Goal: Obtain resource: Download file/media

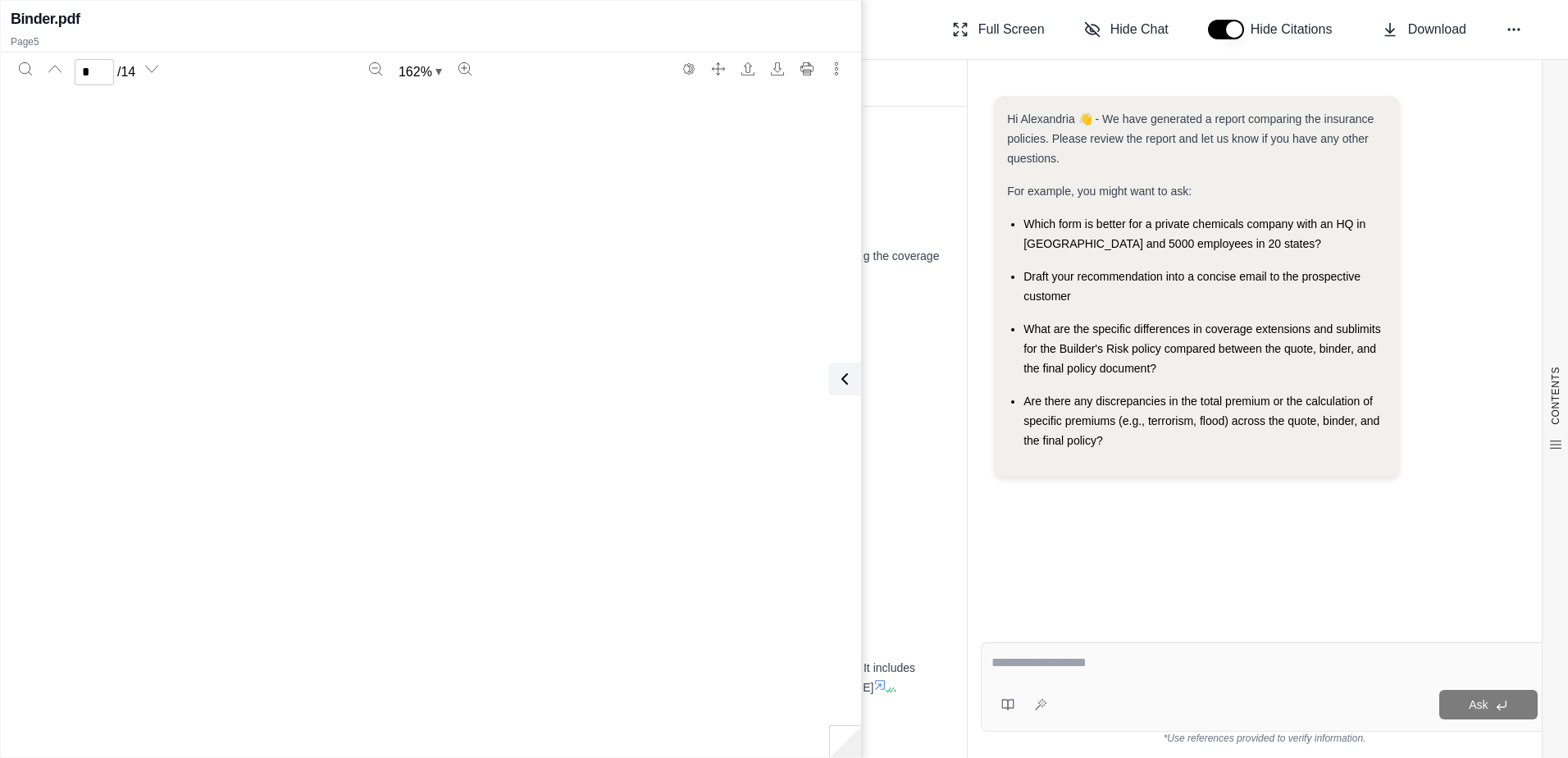
scroll to position [4465, 0]
click at [928, 445] on th "Status" at bounding box center [882, 355] width 130 height 178
click at [844, 374] on icon at bounding box center [841, 379] width 5 height 10
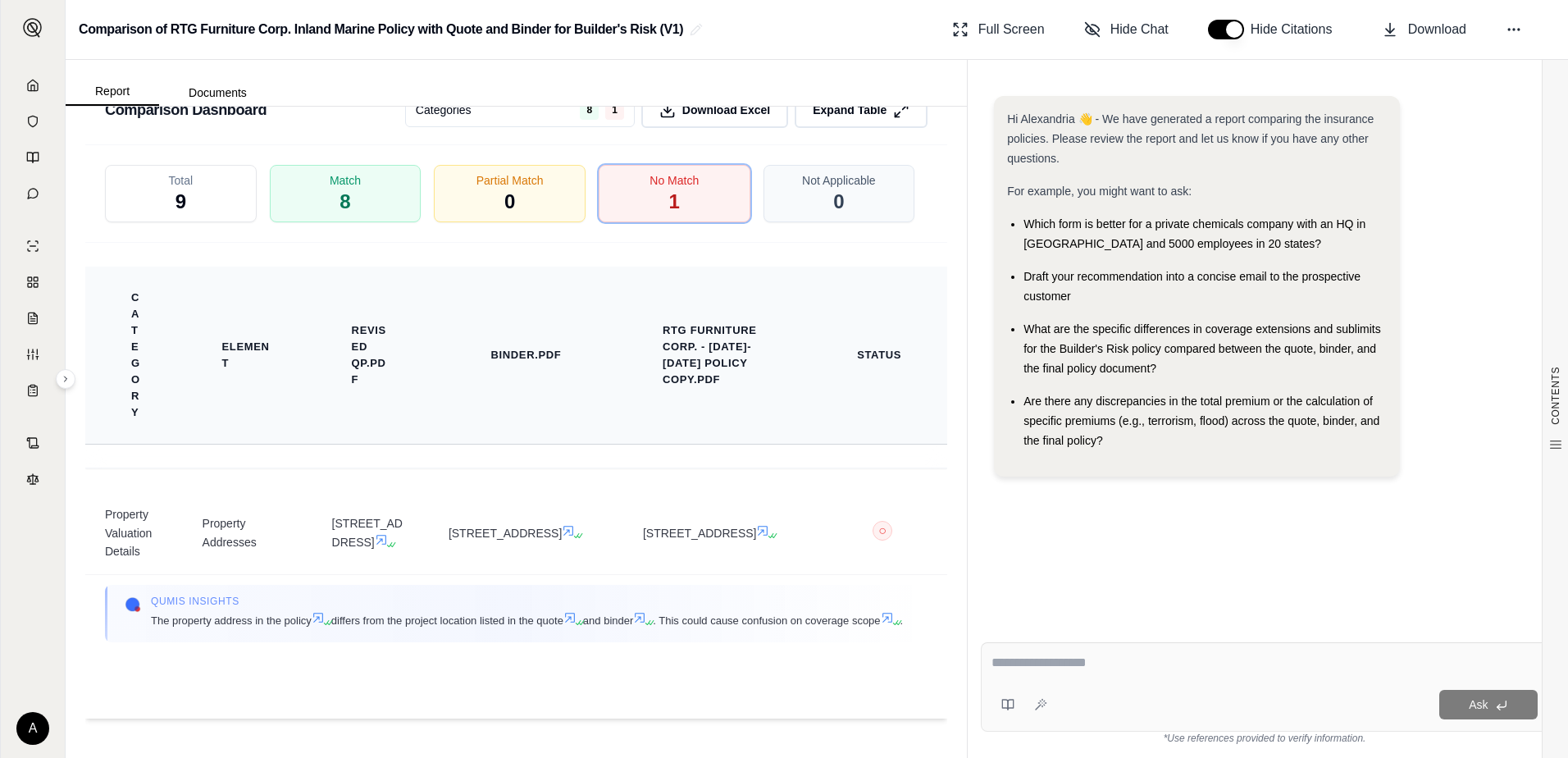
click at [174, 445] on th "Category" at bounding box center [133, 355] width 97 height 178
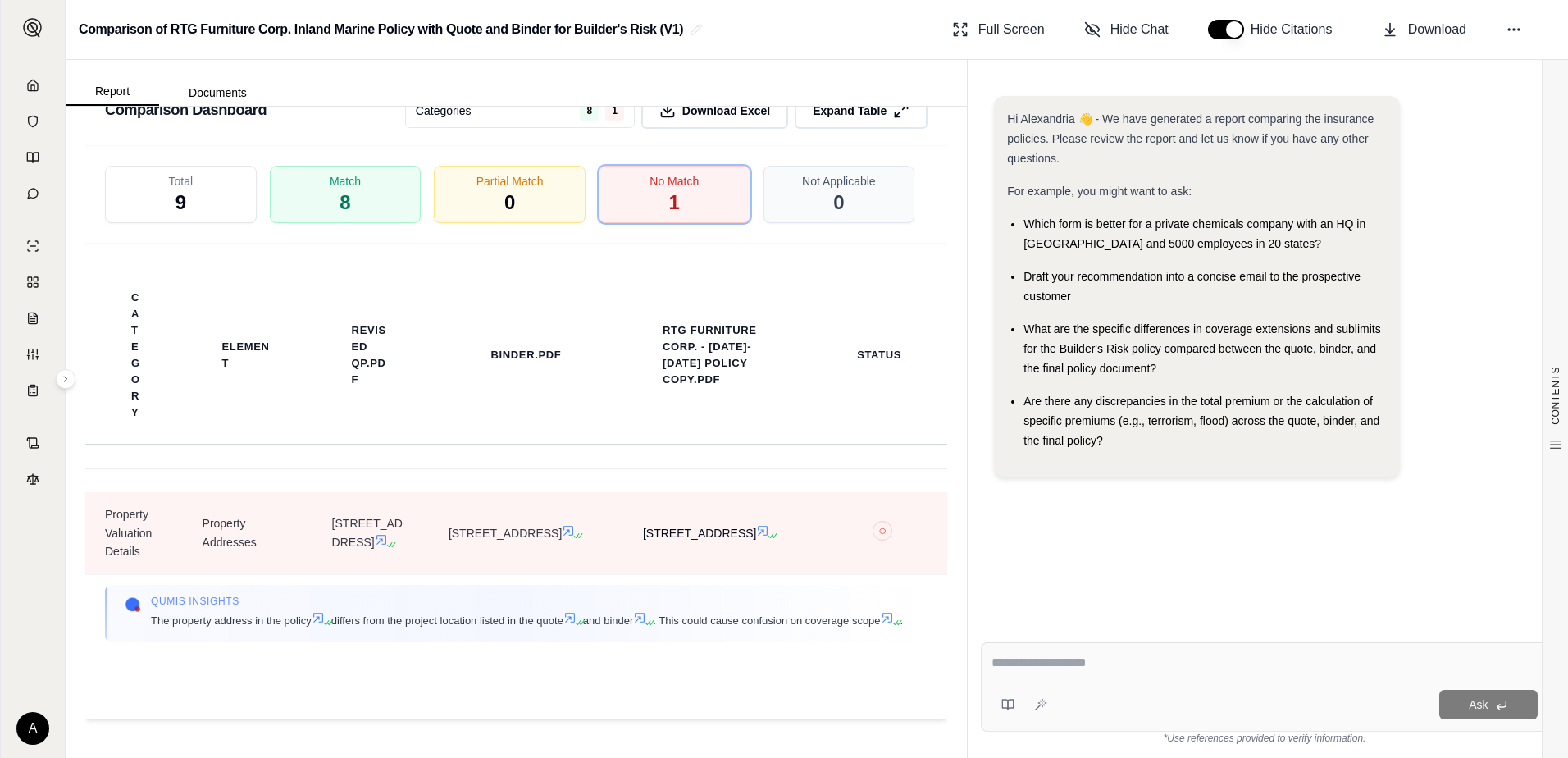
click at [757, 537] on icon at bounding box center [762, 530] width 13 height 13
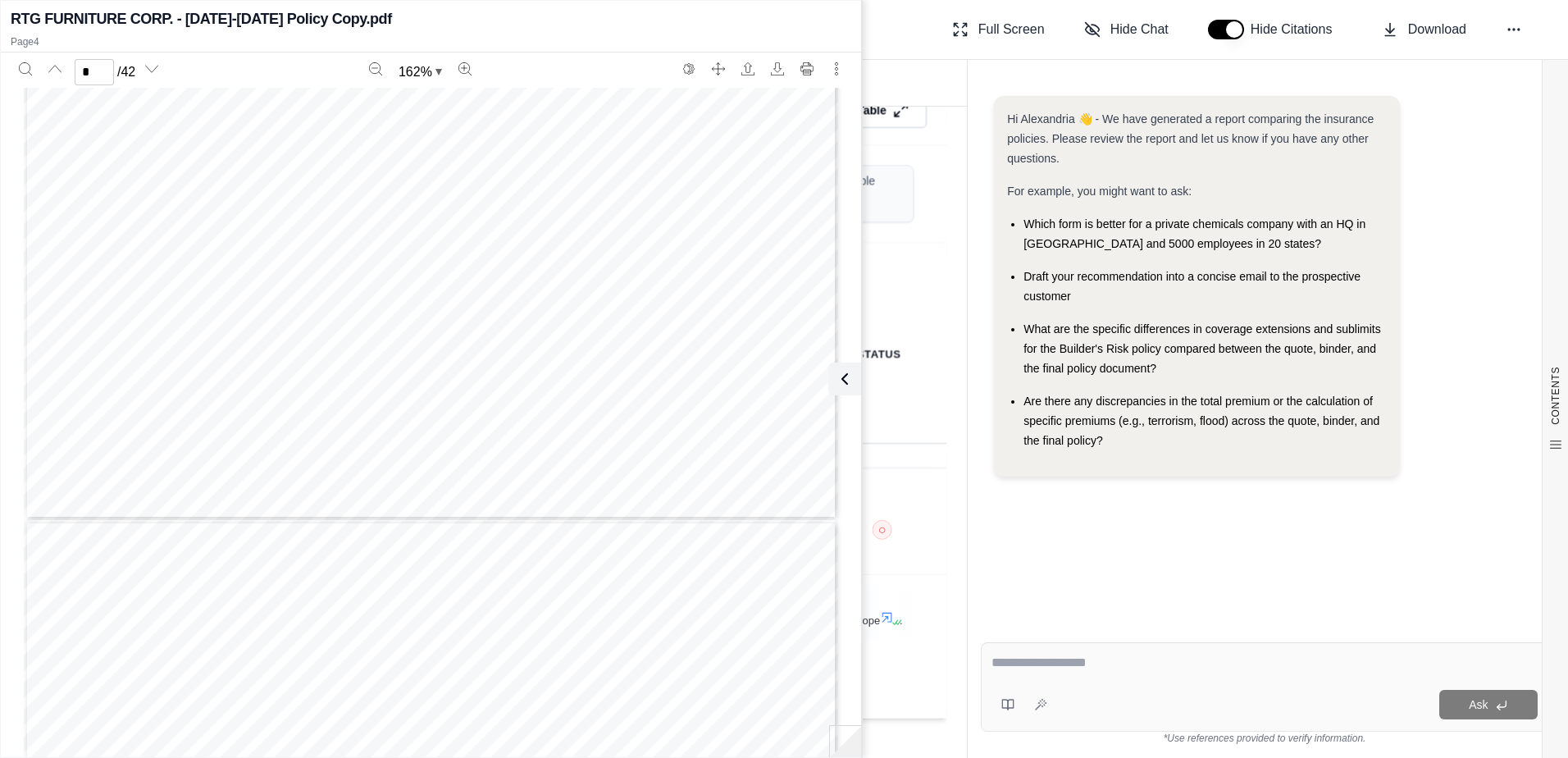
scroll to position [4148, 0]
type input "*"
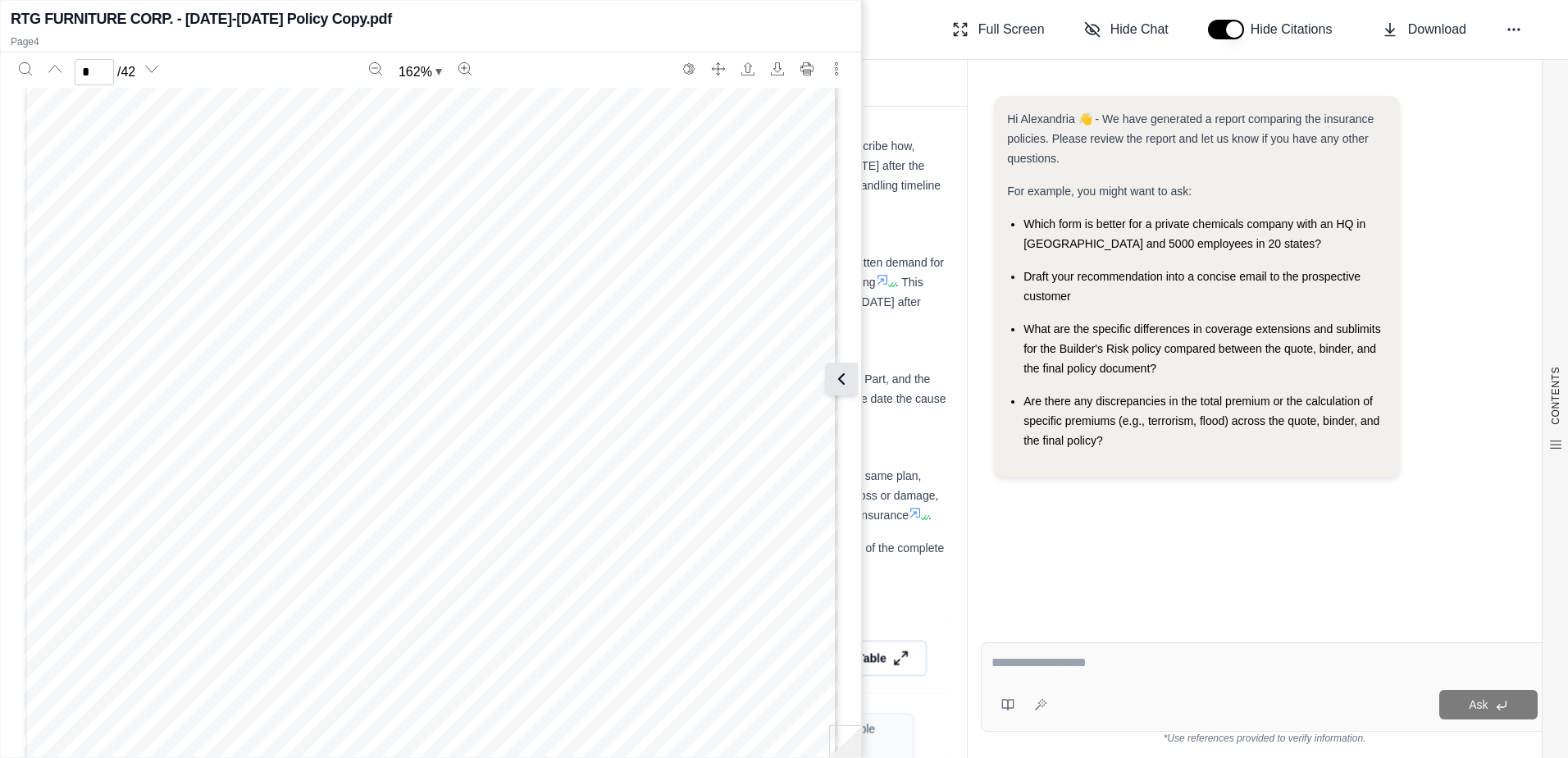
click at [851, 384] on icon at bounding box center [841, 379] width 20 height 20
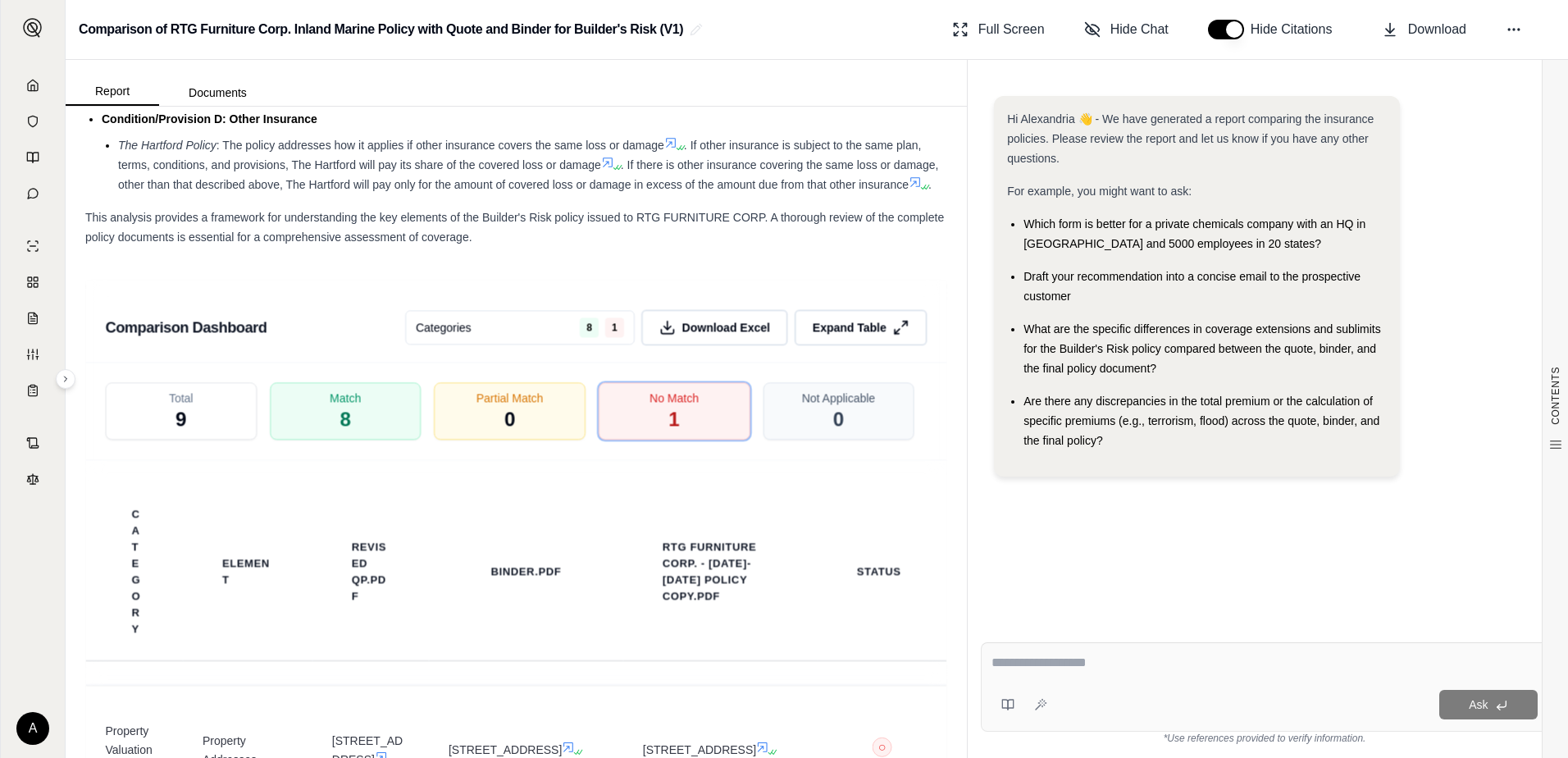
scroll to position [2877, 0]
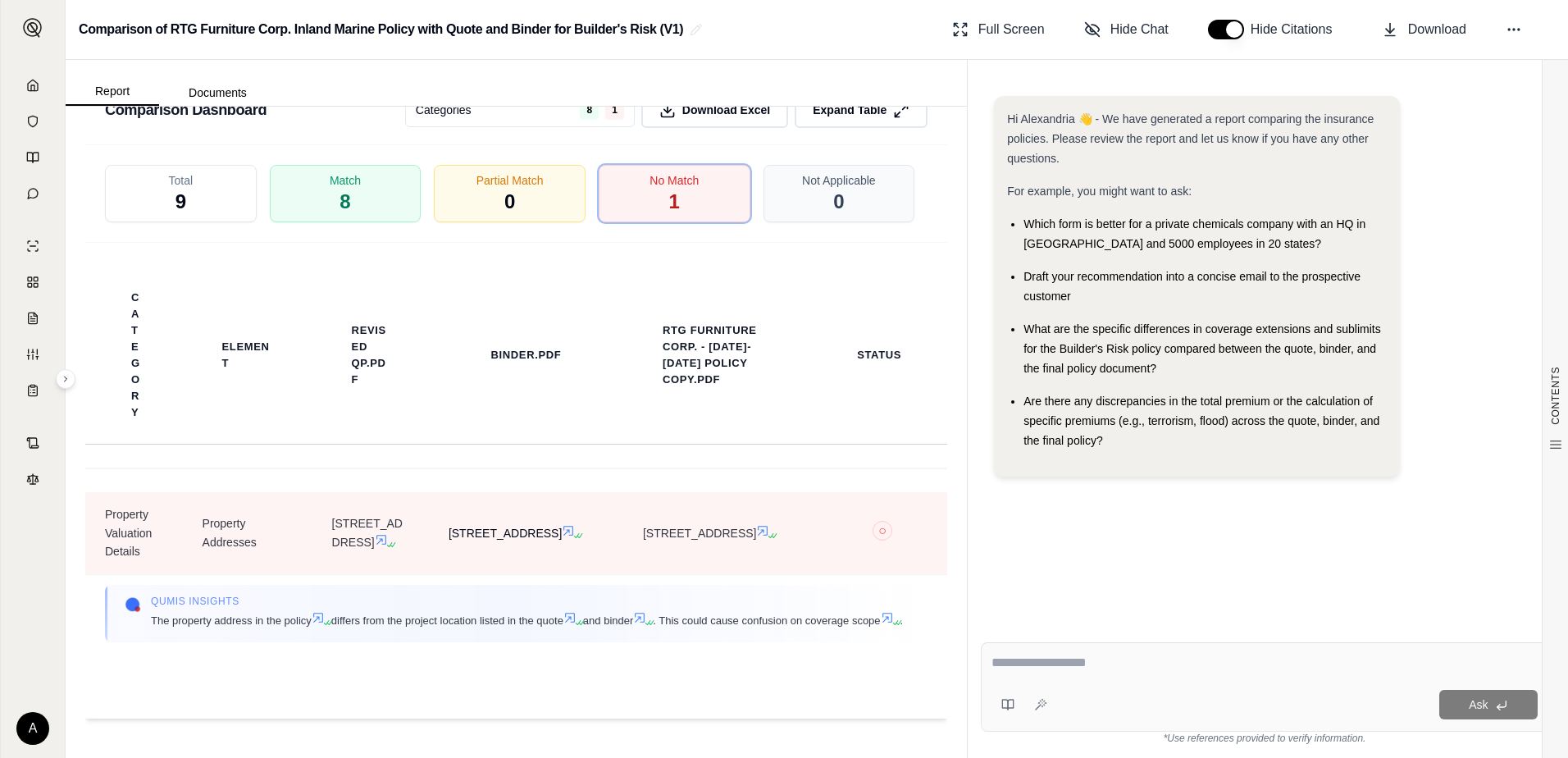
click at [562, 537] on icon at bounding box center [568, 530] width 13 height 13
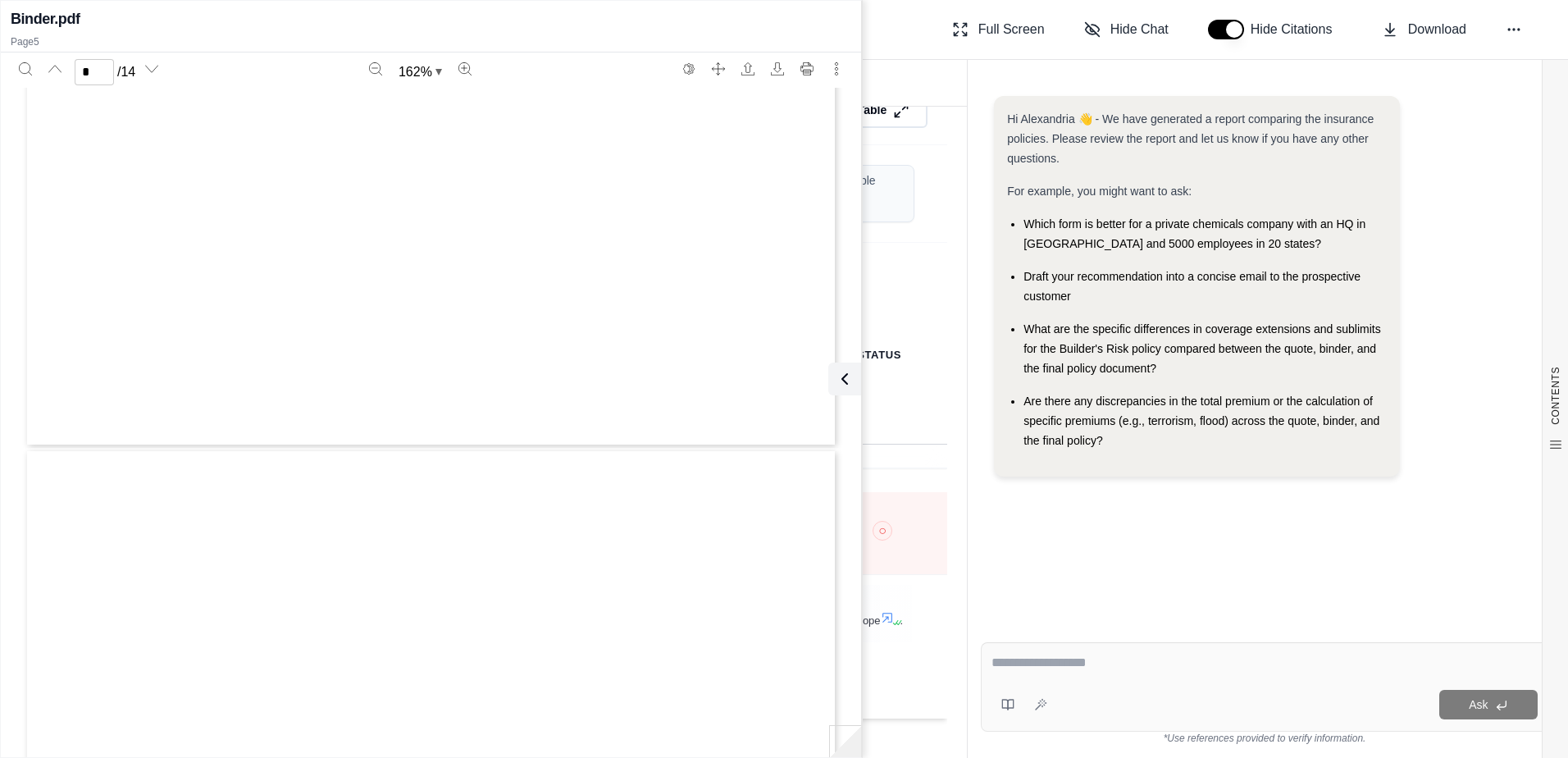
type input "*"
click at [853, 381] on button at bounding box center [841, 378] width 32 height 32
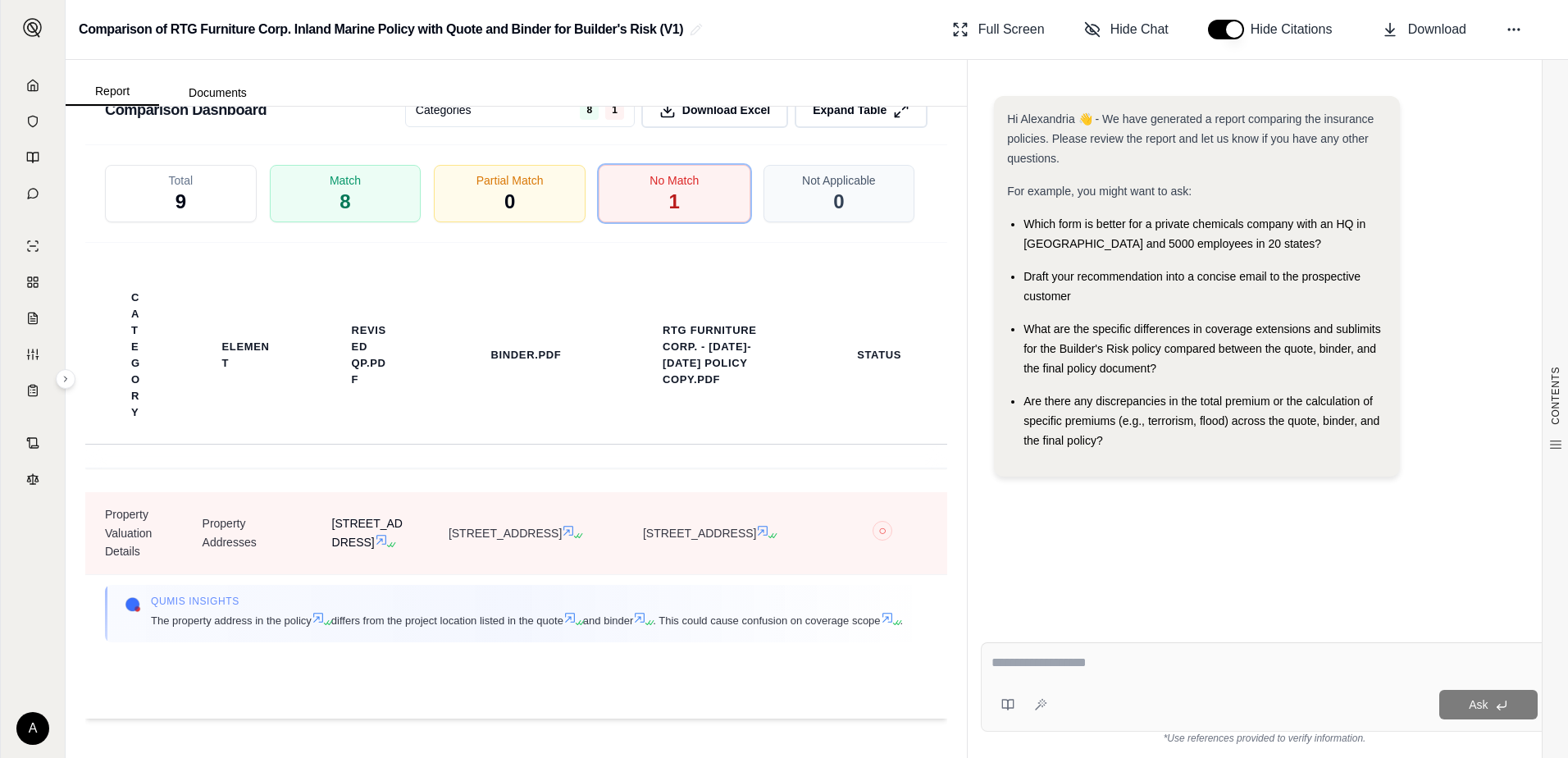
click at [375, 547] on icon at bounding box center [381, 539] width 13 height 13
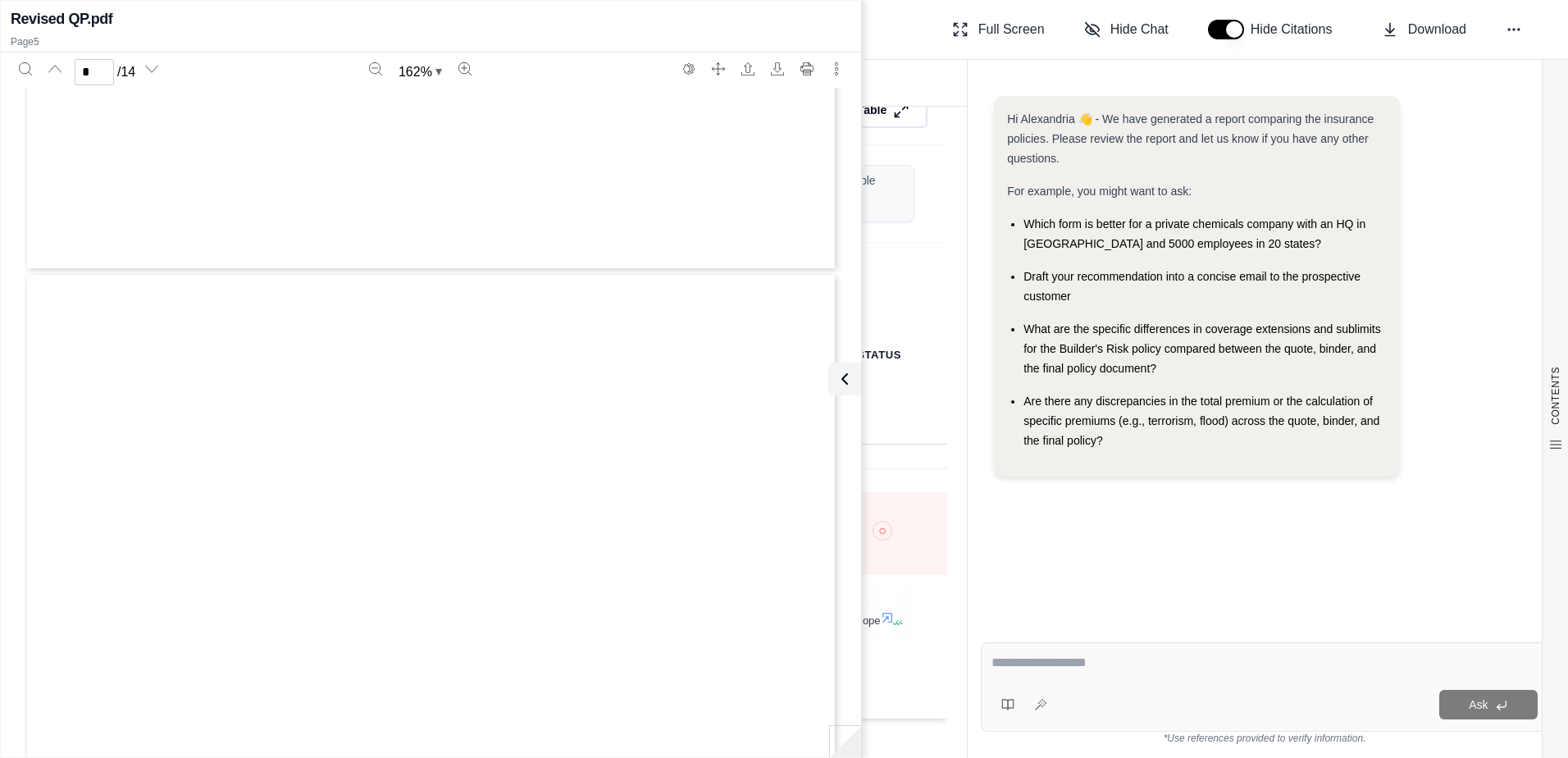
type input "*"
click at [831, 377] on icon at bounding box center [841, 379] width 20 height 20
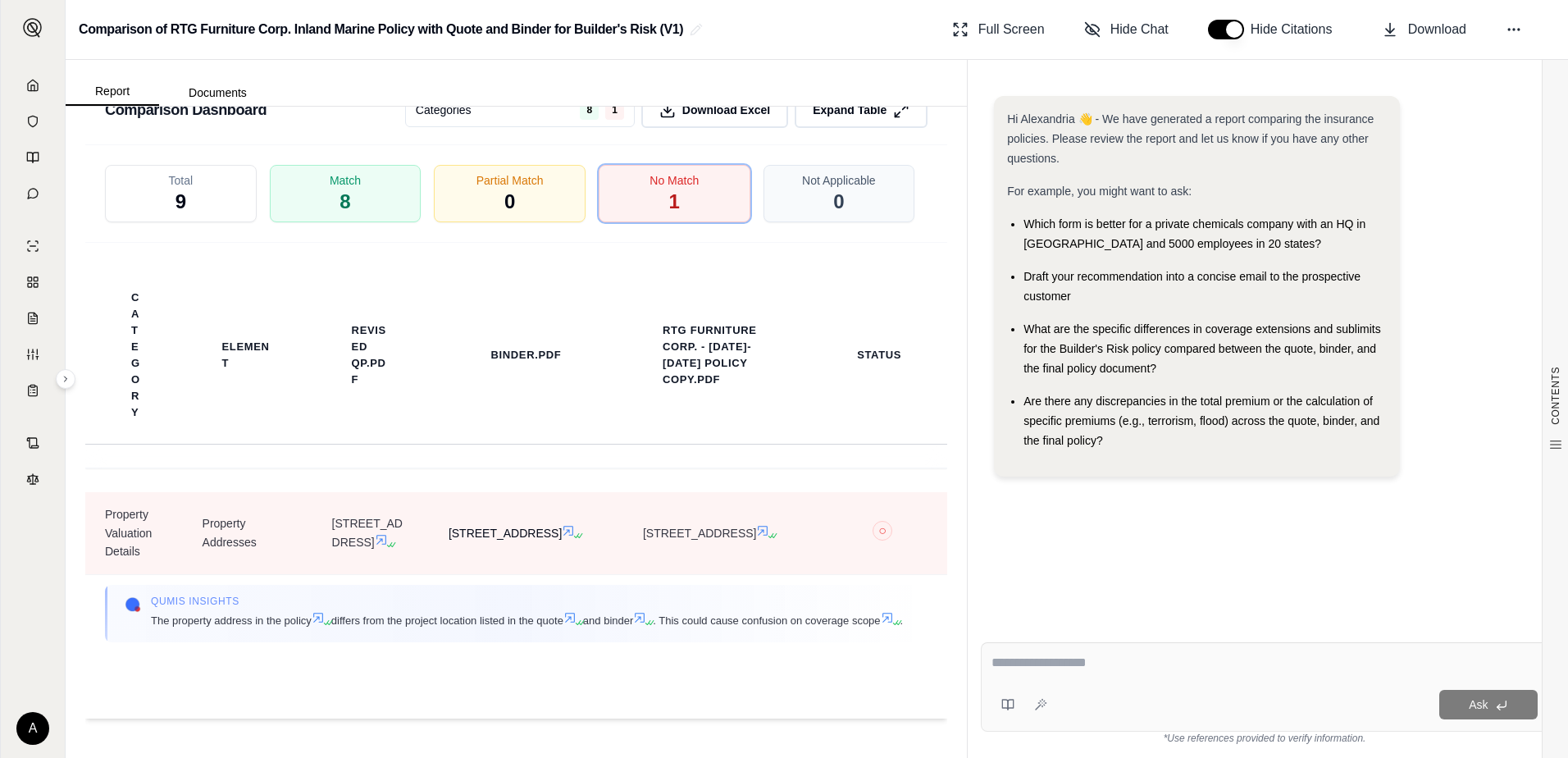
click at [563, 536] on icon at bounding box center [568, 531] width 10 height 10
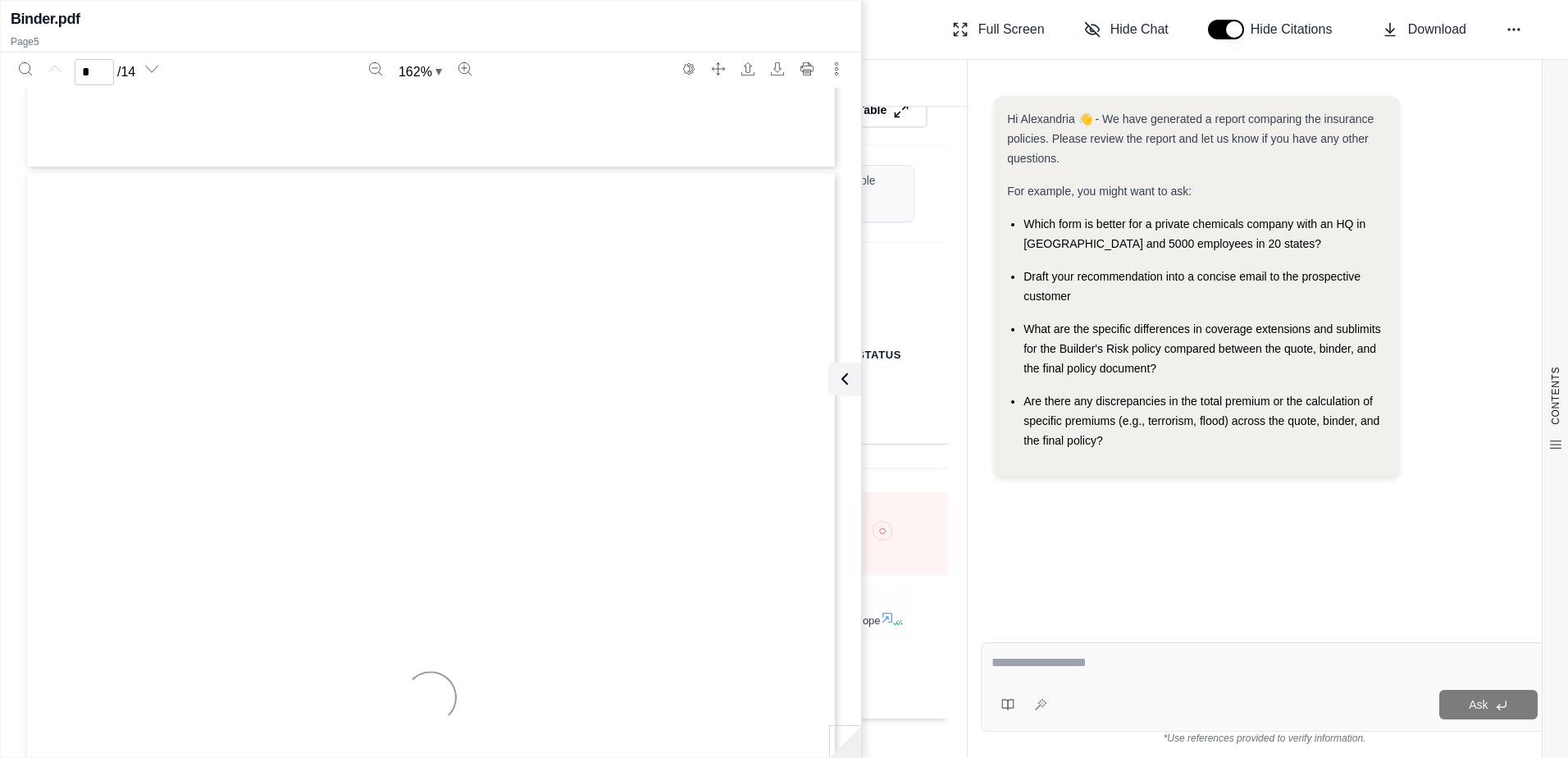
type input "*"
click at [840, 382] on icon at bounding box center [841, 379] width 20 height 20
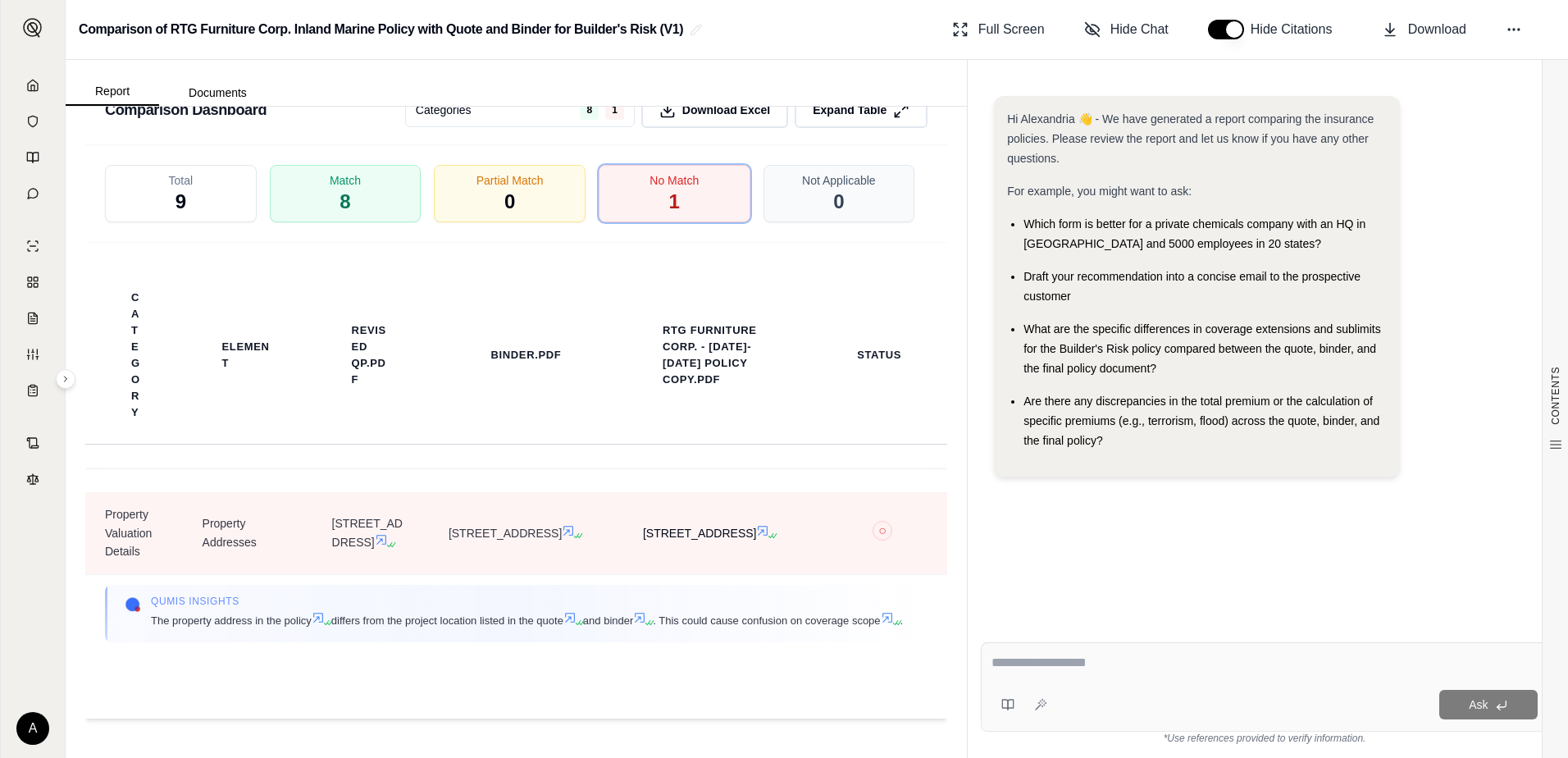
click at [758, 536] on icon at bounding box center [763, 531] width 10 height 10
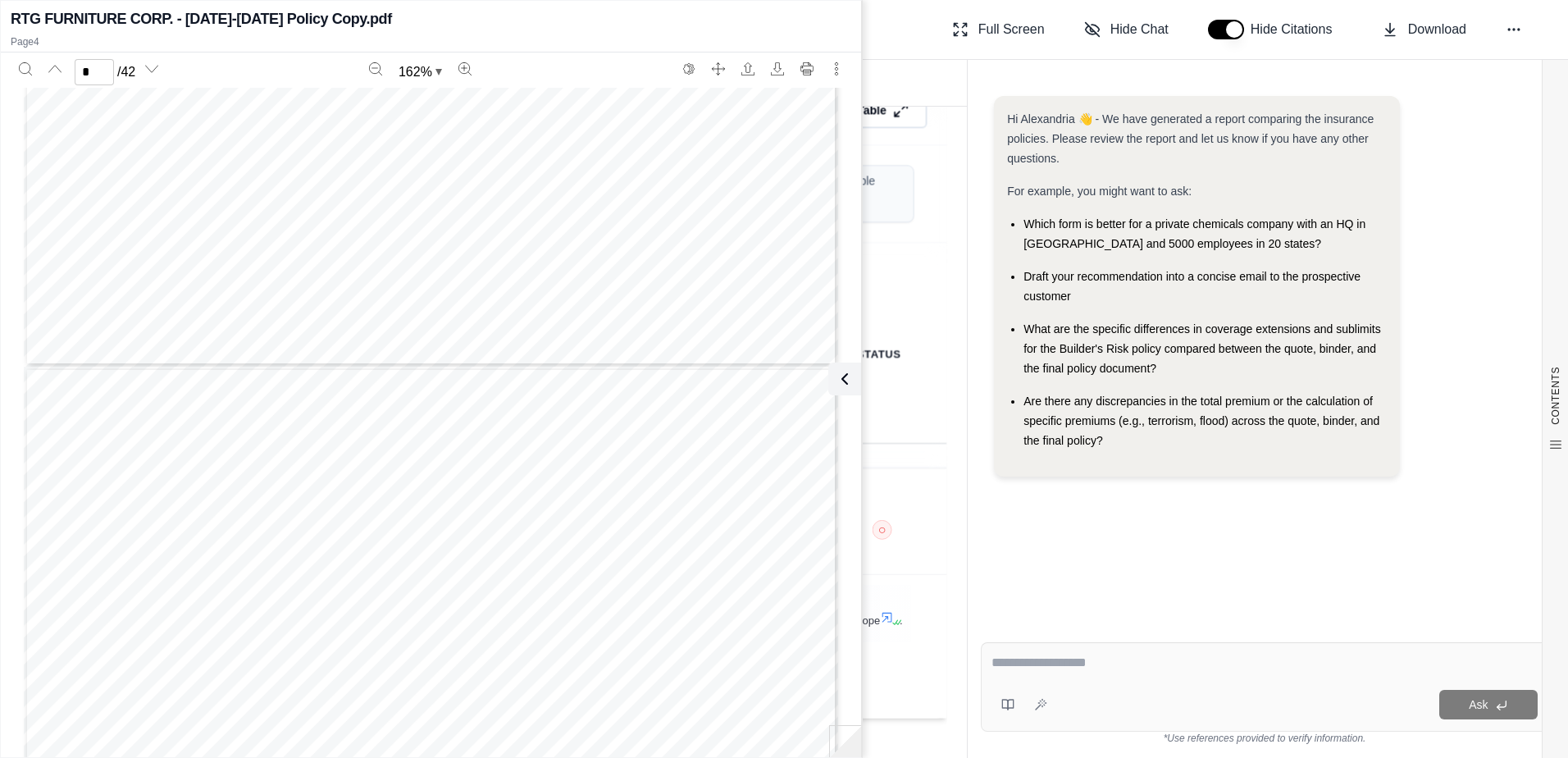
type input "*"
click at [597, 233] on div "Form G-4164 (Ed. 09-19) Page 1 of 1 © 2019, The Hartford (Includes copyrighted …" at bounding box center [431, 615] width 814 height 1055
type input "********"
click at [147, 207] on button "Close" at bounding box center [147, 203] width 60 height 27
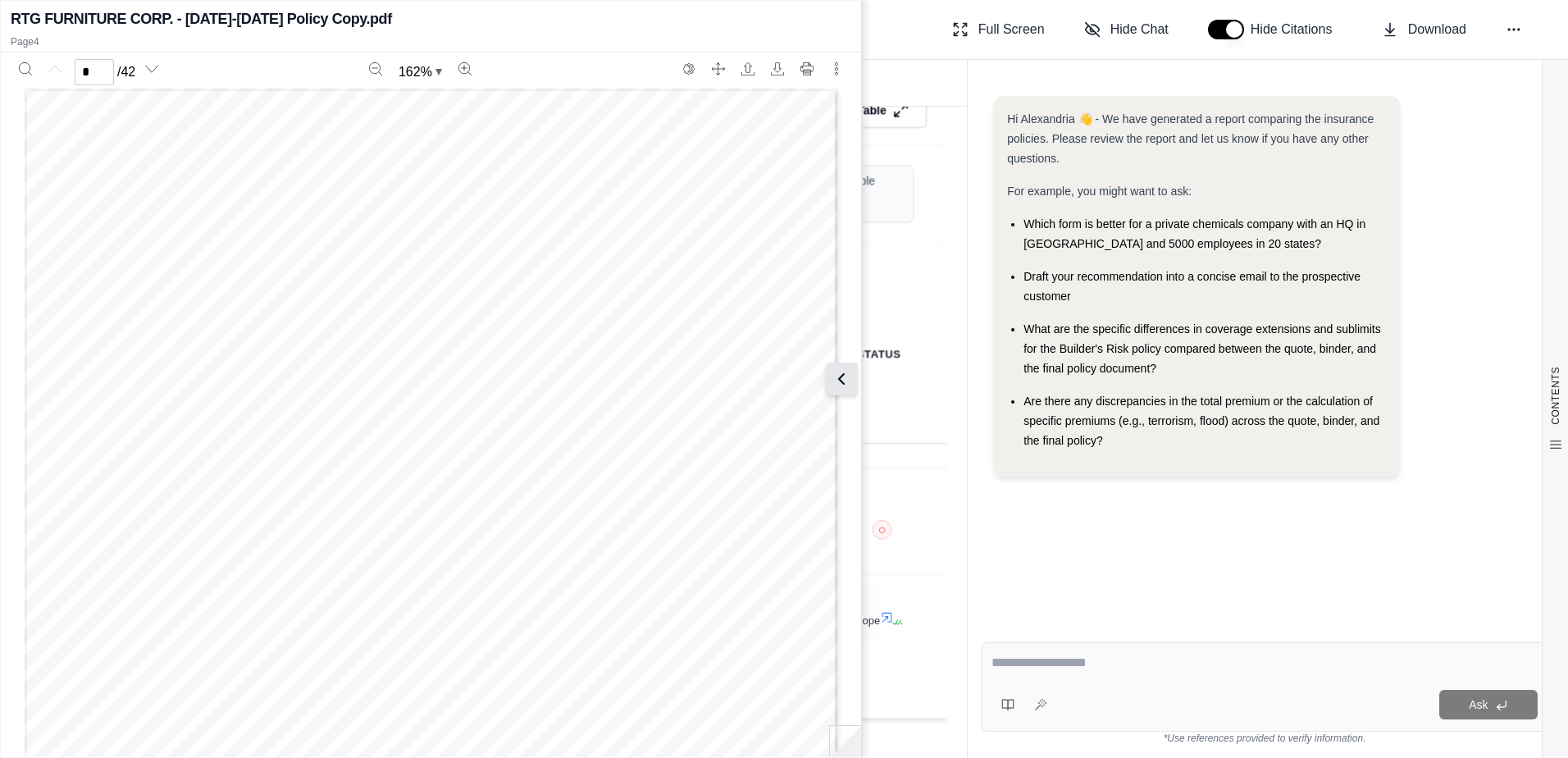
click at [848, 372] on icon at bounding box center [841, 379] width 20 height 20
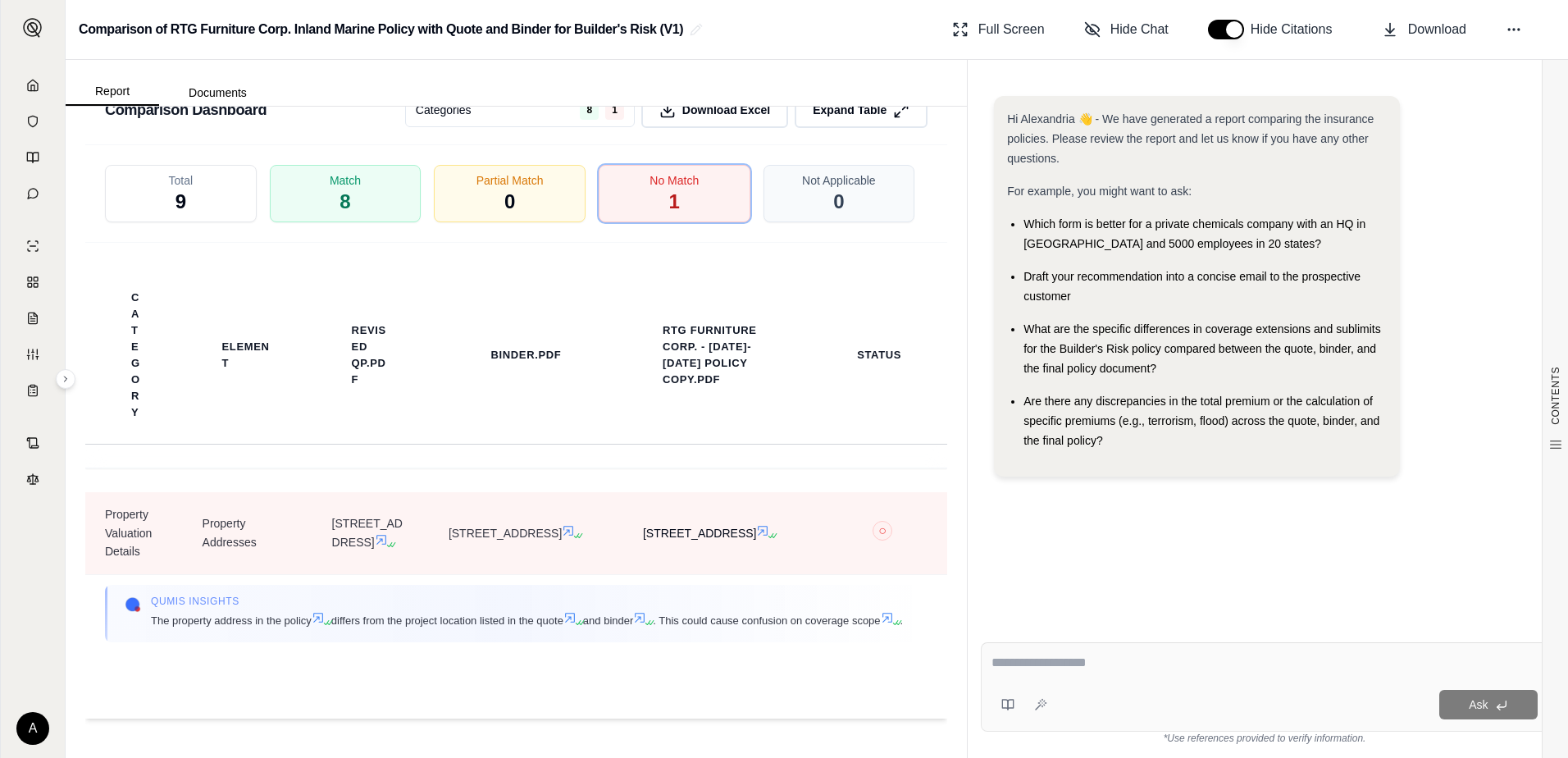
click at [758, 536] on icon at bounding box center [763, 531] width 10 height 10
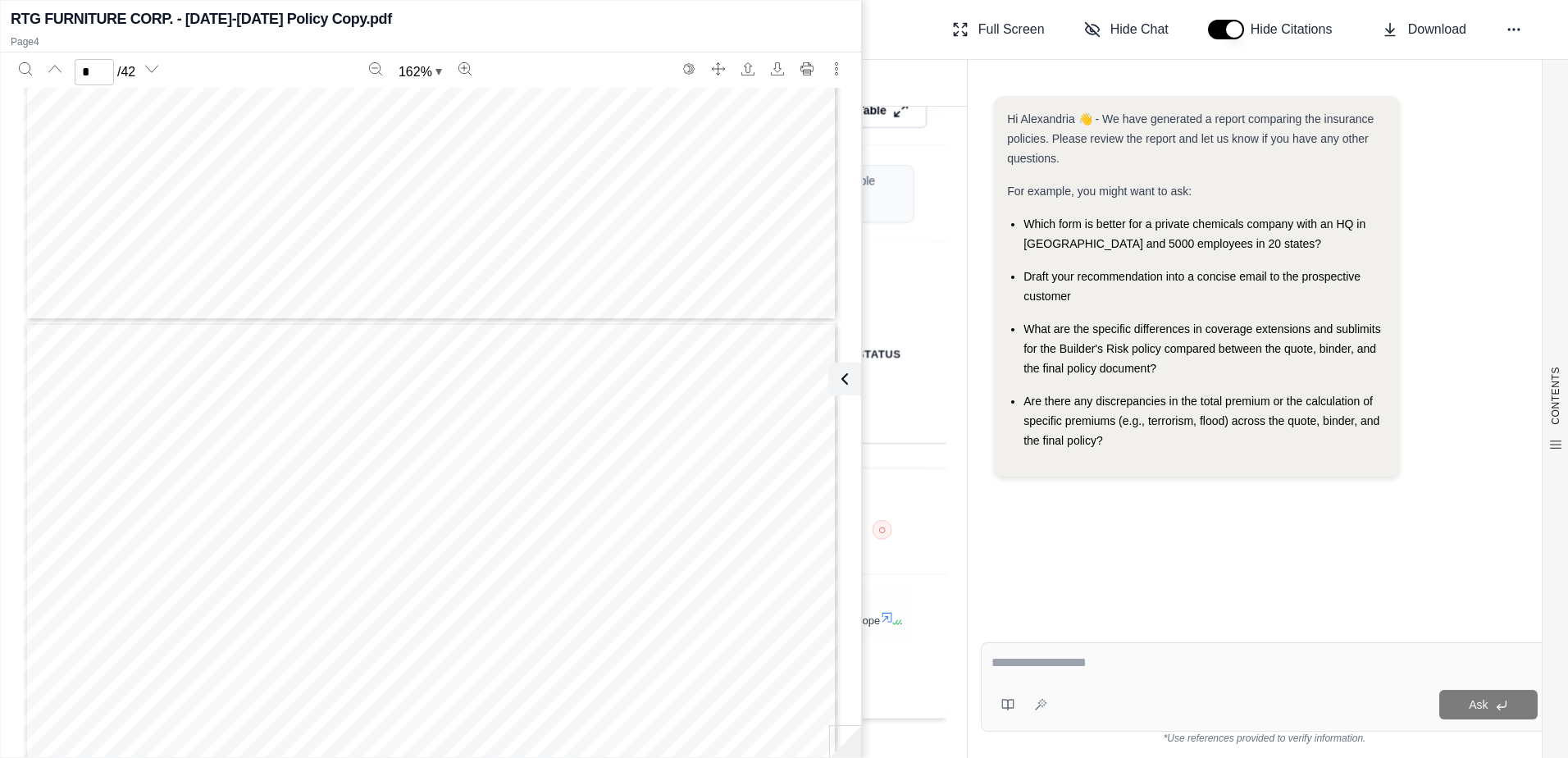
scroll to position [3820, 0]
type input "*"
click at [537, 258] on div "Form G-4164 (Ed. 09-19) Page 1 of 1 © 2019, The Hartford (Includes copyrighted …" at bounding box center [431, 615] width 814 height 1055
click at [101, 115] on input "**********" at bounding box center [98, 115] width 157 height 27
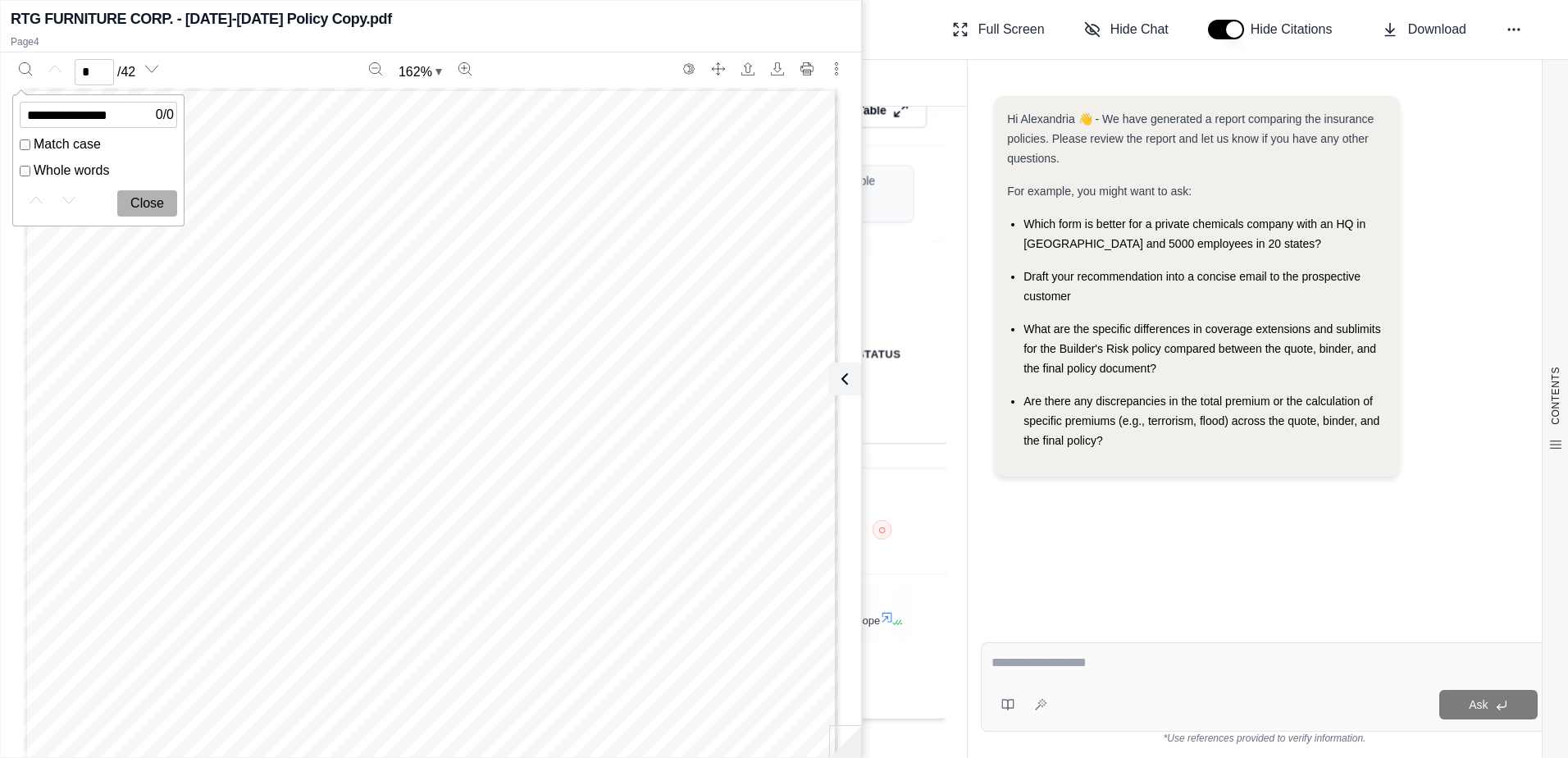
click at [101, 115] on input "**********" at bounding box center [98, 115] width 157 height 27
type input "********"
click at [146, 207] on button "Close" at bounding box center [147, 203] width 60 height 27
type input "*"
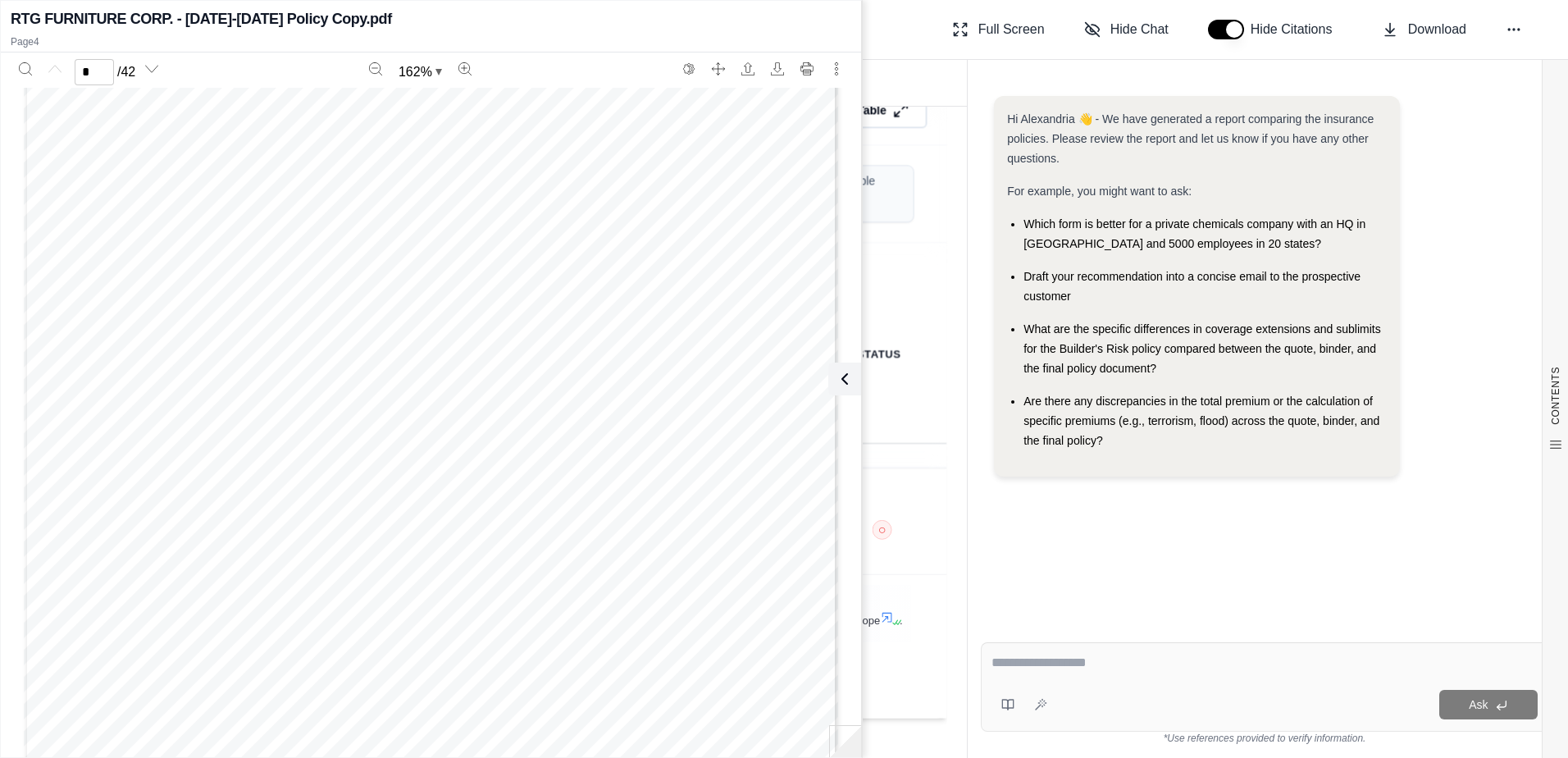
scroll to position [0, 0]
click at [342, 250] on div "Form G-4164 (Ed. 09-19) Page 1 of 1 © 2019, The Hartford (Includes copyrighted …" at bounding box center [431, 615] width 814 height 1055
type input "*******"
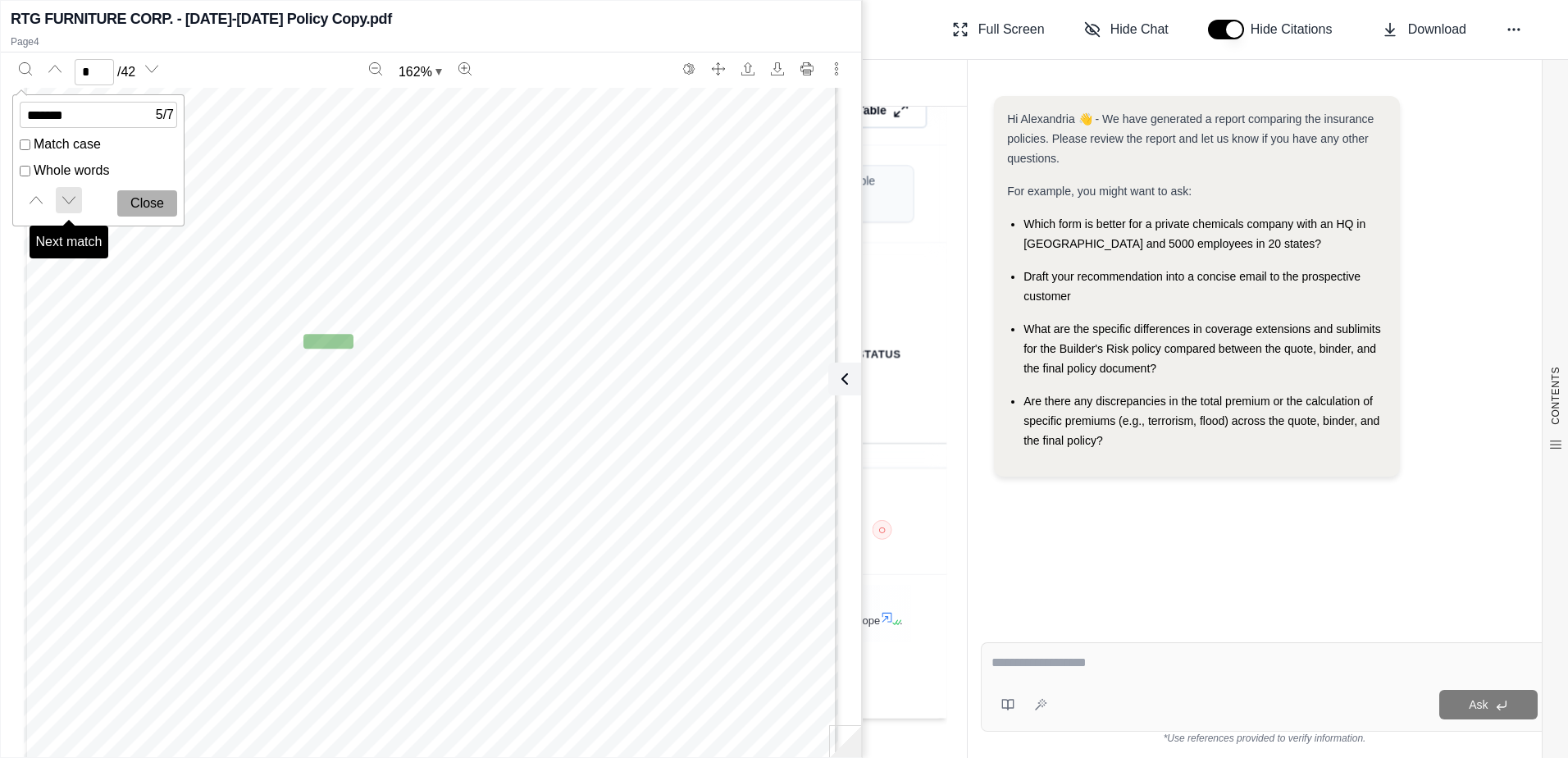
click at [65, 194] on icon "Next match" at bounding box center [69, 199] width 13 height 13
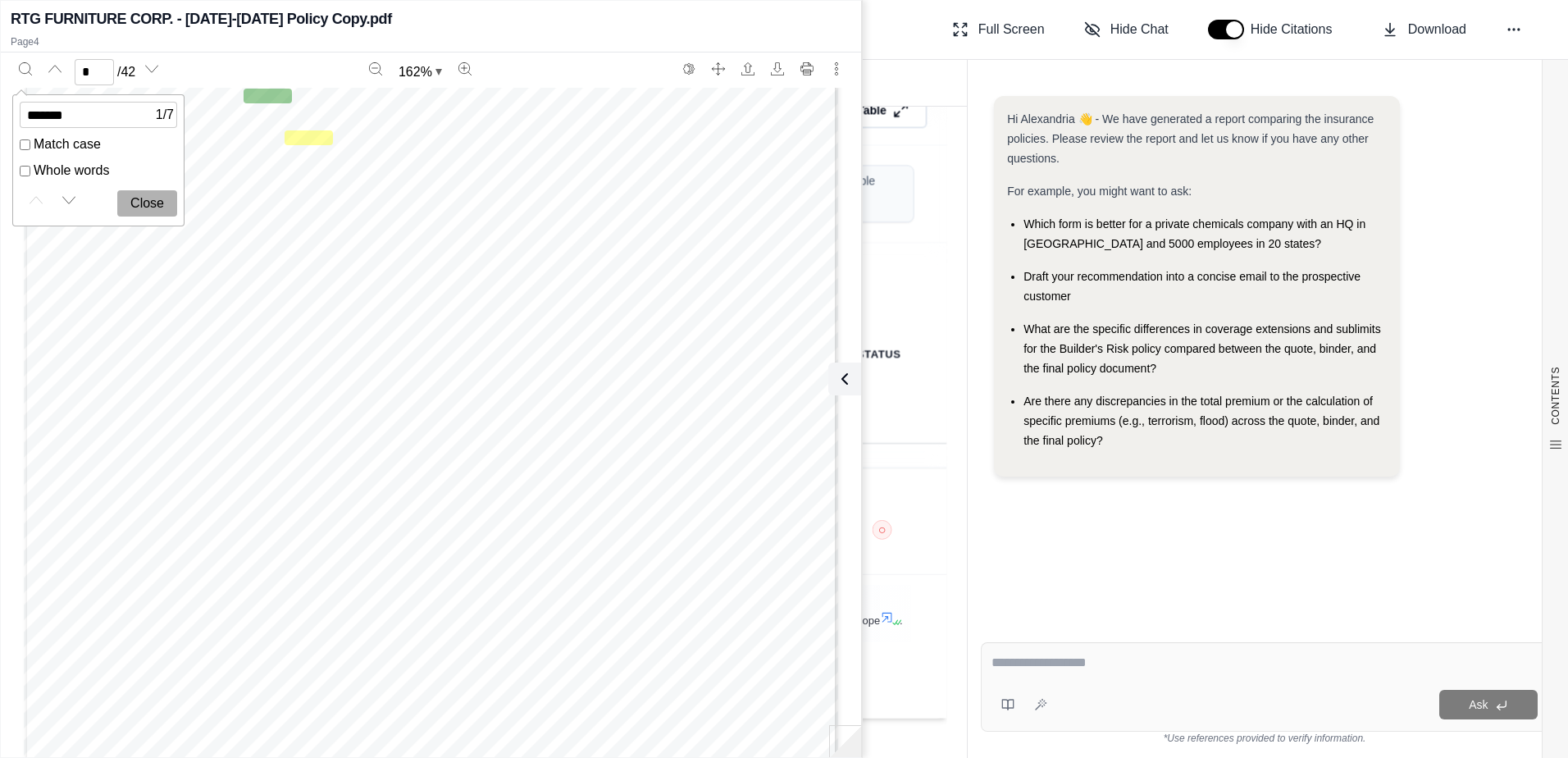
scroll to position [2432, 0]
click at [145, 199] on button "Close" at bounding box center [147, 203] width 60 height 27
type input "*"
click at [844, 385] on icon at bounding box center [841, 379] width 20 height 20
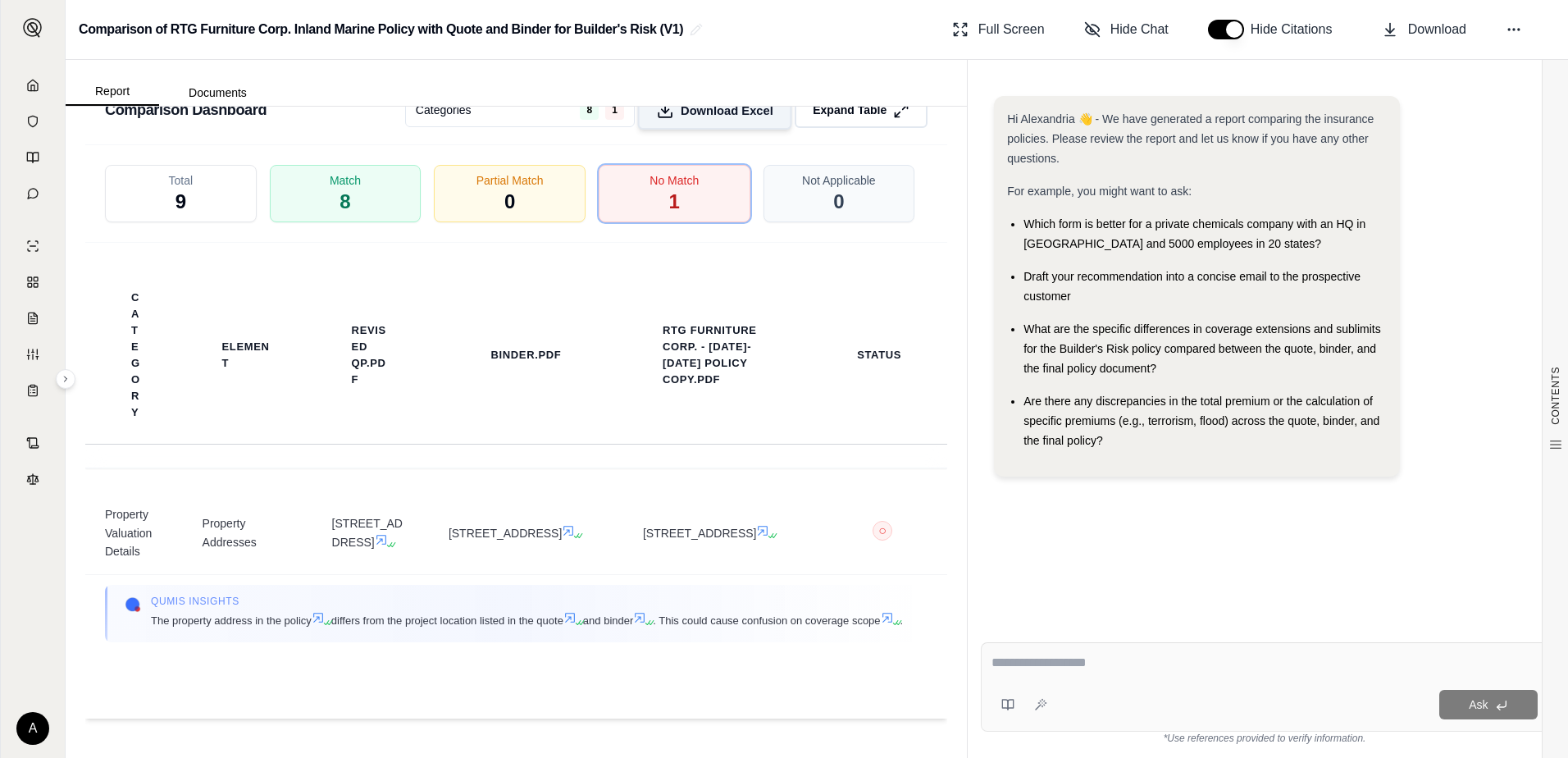
click at [734, 119] on span "Download Excel" at bounding box center [727, 111] width 92 height 18
